Goal: Complete application form

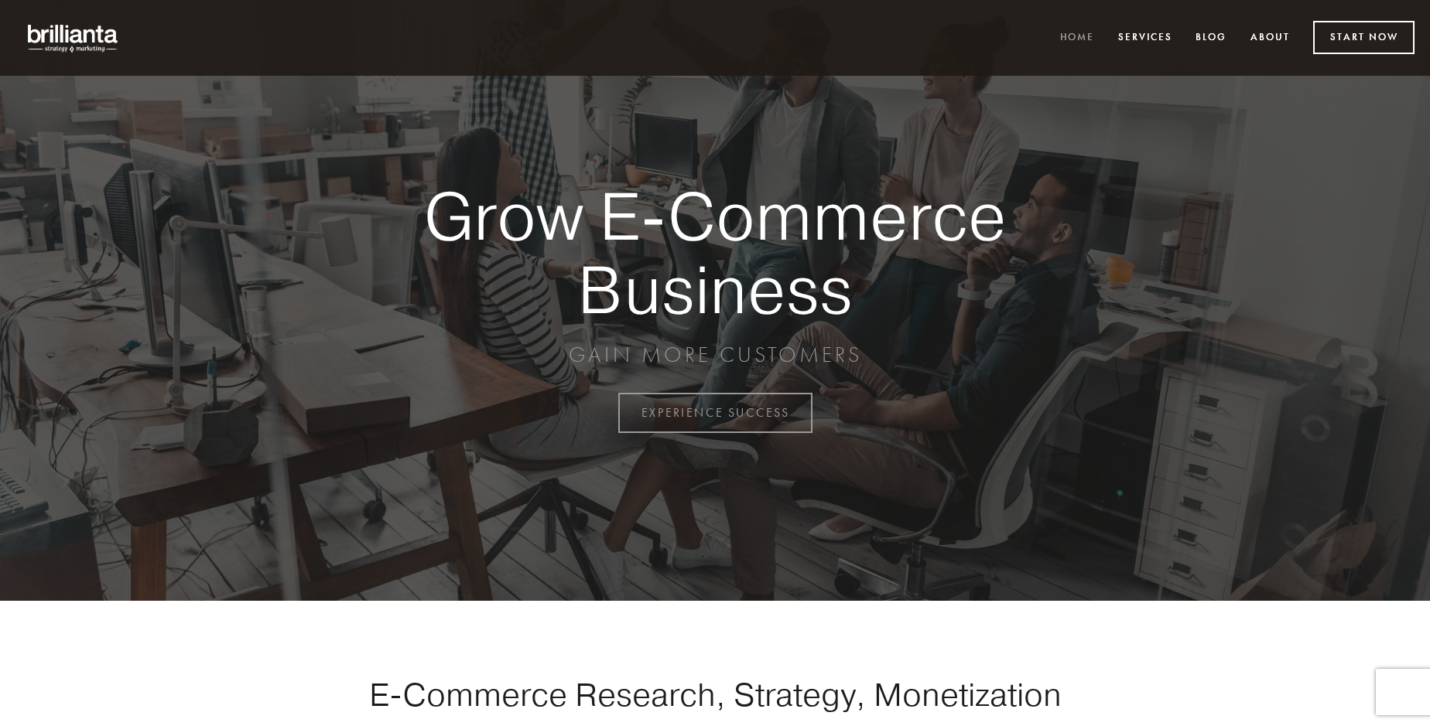
scroll to position [4055, 0]
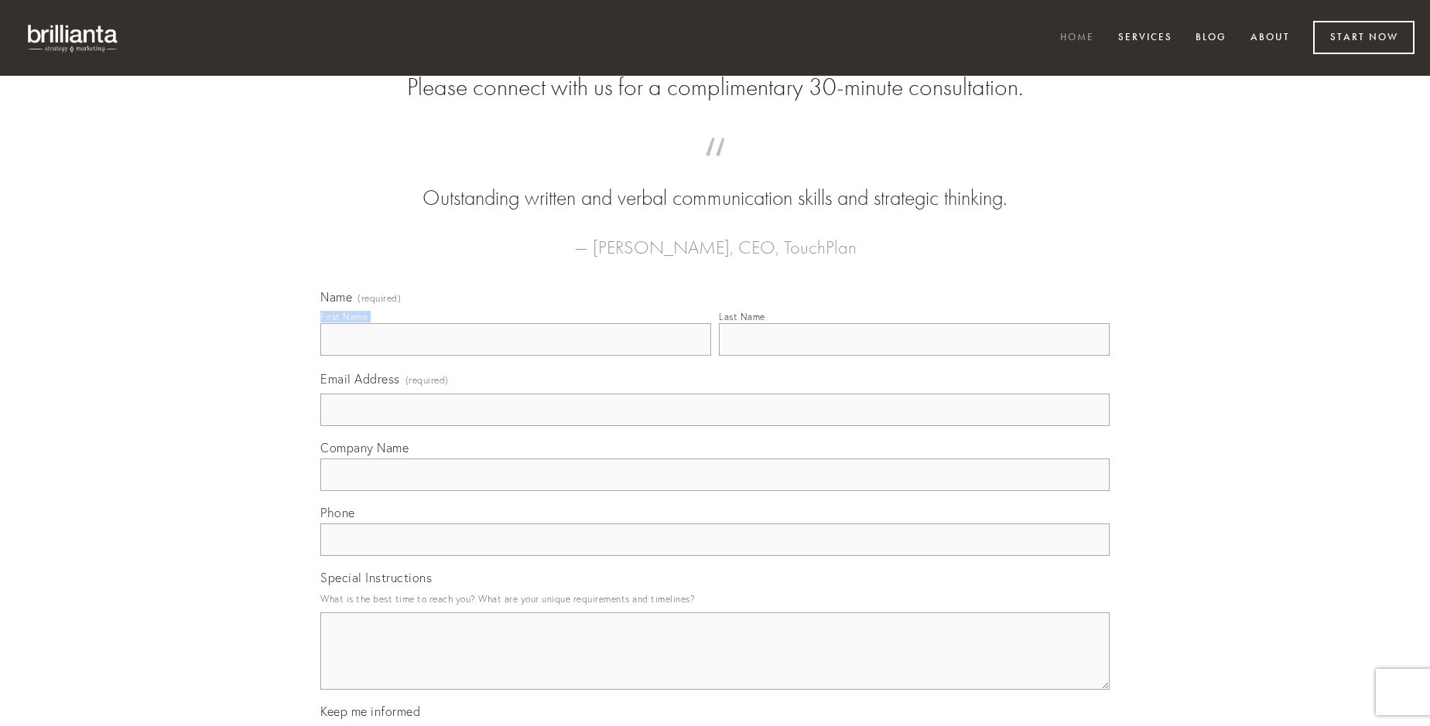
type input "[PERSON_NAME]"
click at [914, 356] on input "Last Name" at bounding box center [914, 339] width 391 height 32
type input "[PERSON_NAME]"
click at [715, 426] on input "Email Address (required)" at bounding box center [714, 410] width 789 height 32
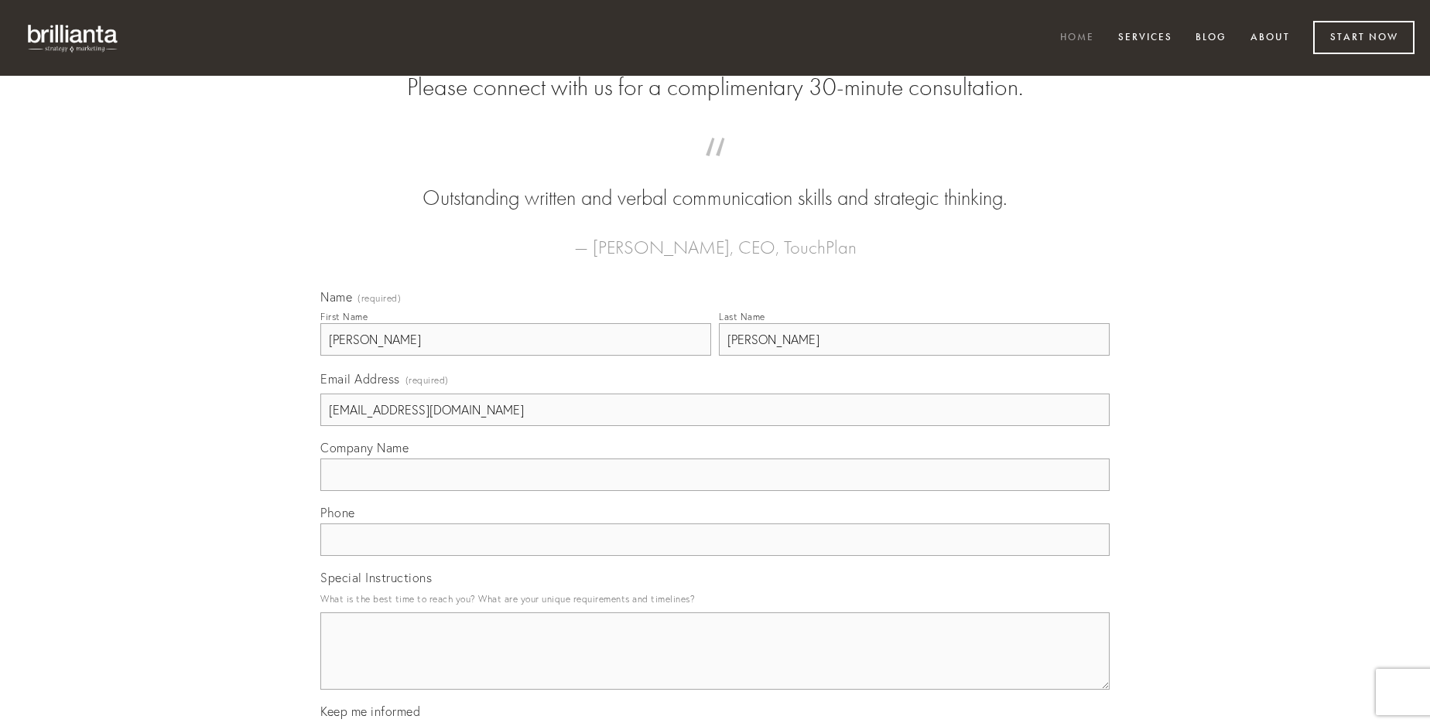
type input "[EMAIL_ADDRESS][DOMAIN_NAME]"
click at [715, 491] on input "Company Name" at bounding box center [714, 475] width 789 height 32
type input "calco"
click at [715, 556] on input "text" at bounding box center [714, 540] width 789 height 32
click at [715, 665] on textarea "Special Instructions" at bounding box center [714, 651] width 789 height 77
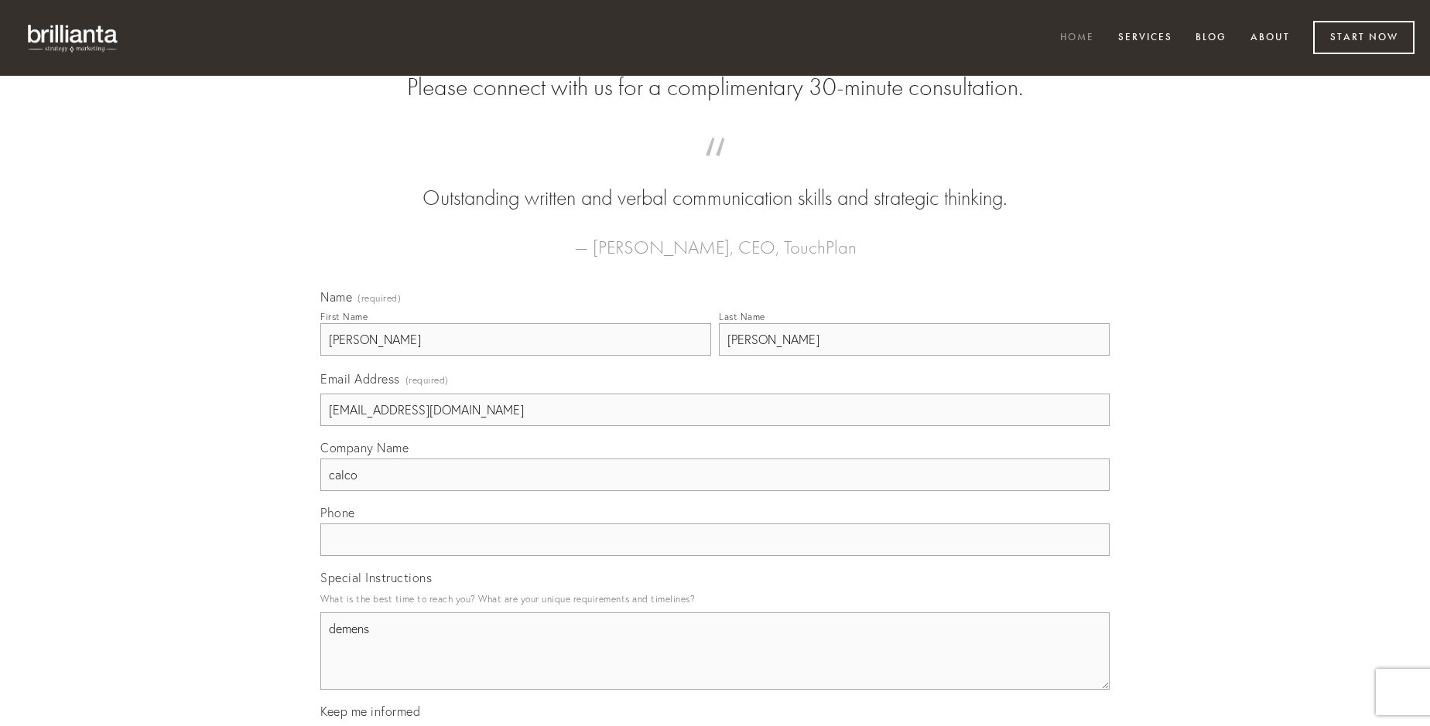
type textarea "demens"
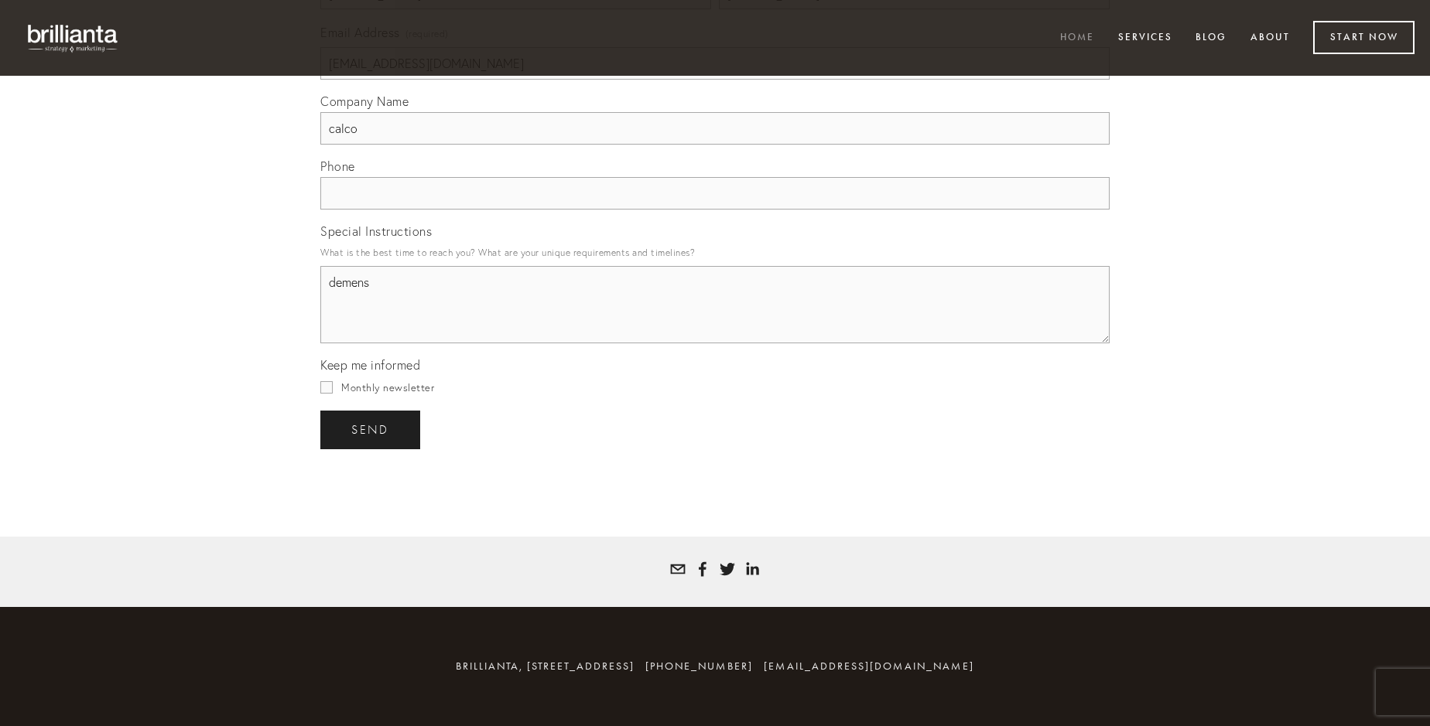
click at [371, 429] on span "send" at bounding box center [370, 430] width 38 height 14
